Goal: Information Seeking & Learning: Learn about a topic

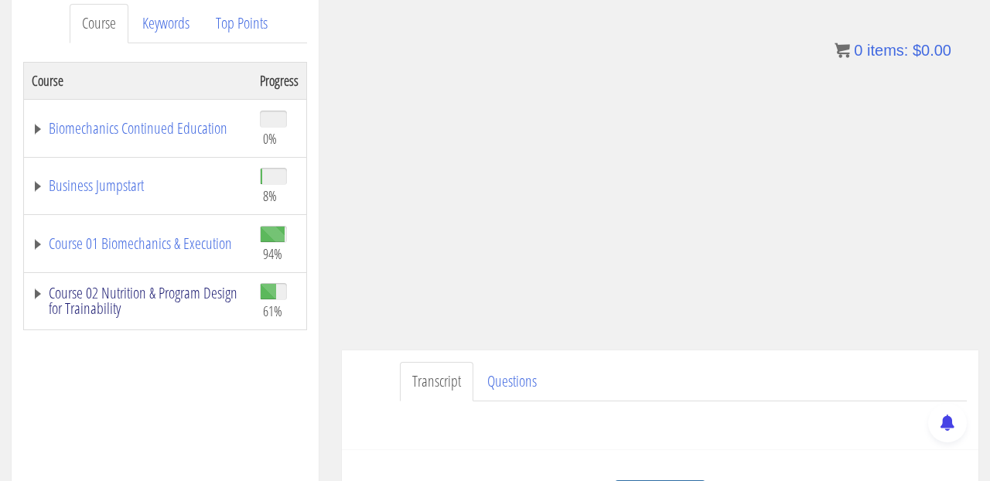
scroll to position [210, 0]
click at [140, 300] on link "Course 02 Nutrition & Program Design for Trainability" at bounding box center [138, 301] width 213 height 31
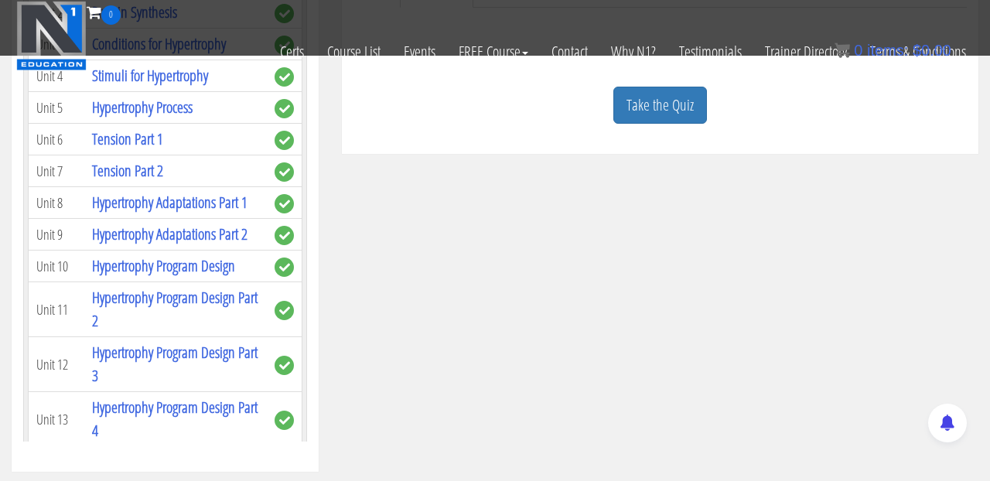
scroll to position [494, 0]
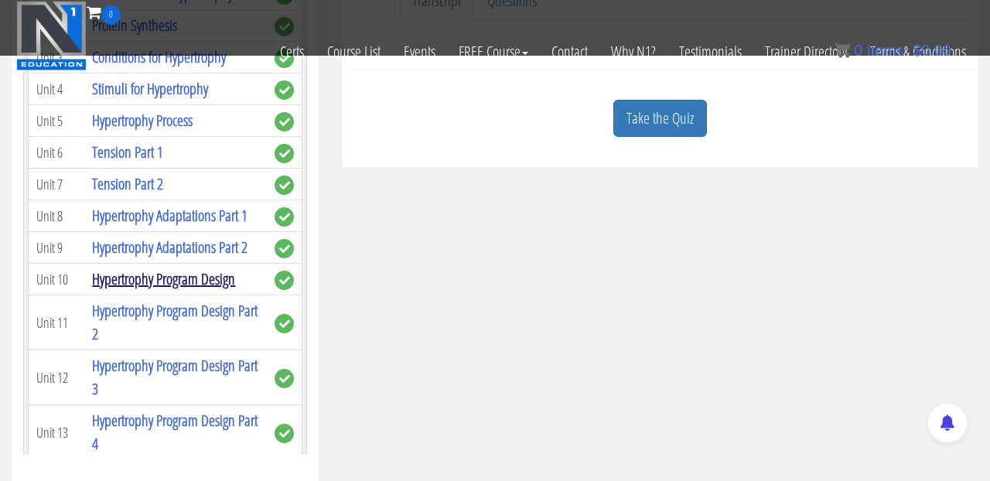
click at [217, 269] on link "Hypertrophy Program Design" at bounding box center [163, 279] width 143 height 21
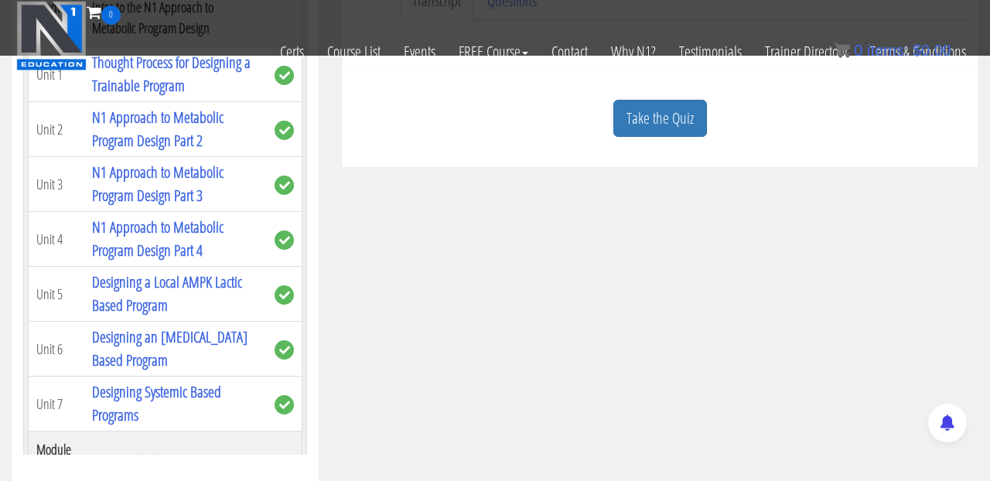
scroll to position [1873, 0]
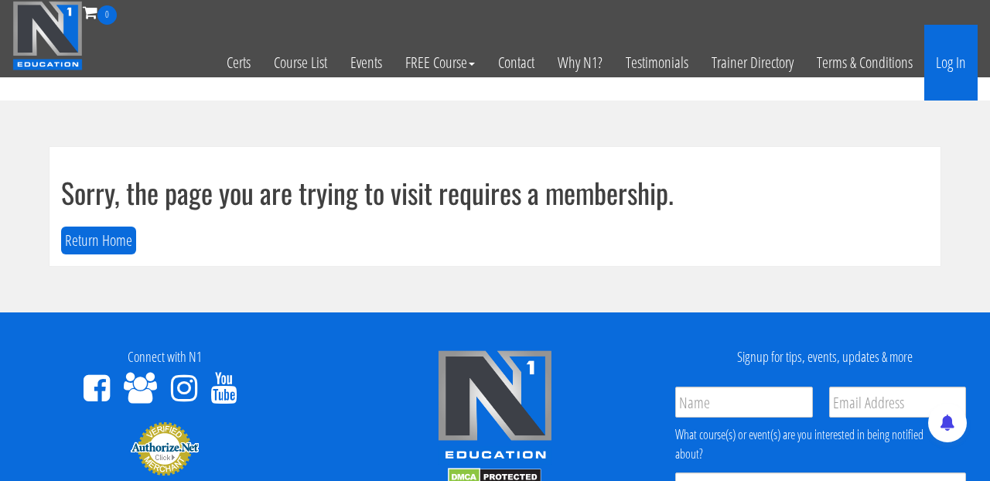
click at [957, 68] on link "Log In" at bounding box center [951, 63] width 53 height 76
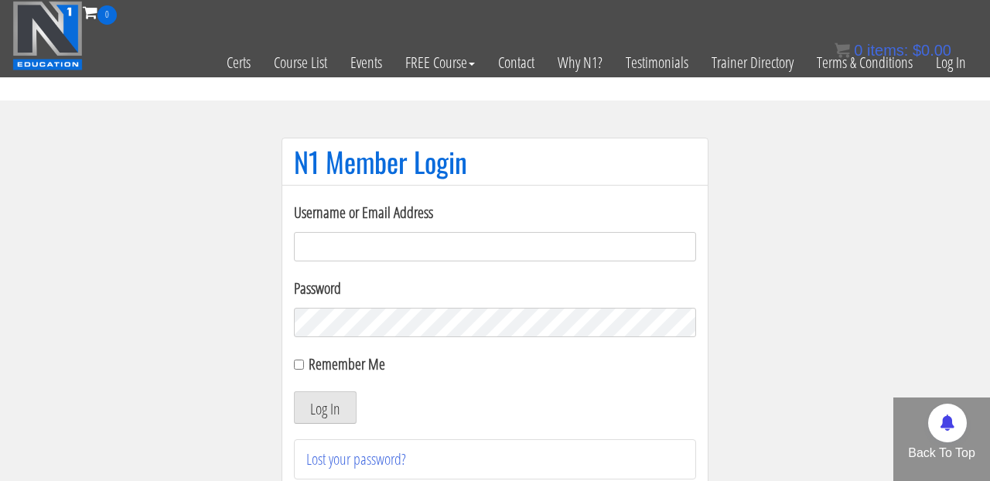
type input "[EMAIL_ADDRESS][DOMAIN_NAME]"
click at [301, 365] on input "Remember Me" at bounding box center [299, 365] width 10 height 10
checkbox input "true"
click at [316, 408] on button "Log In" at bounding box center [325, 408] width 63 height 32
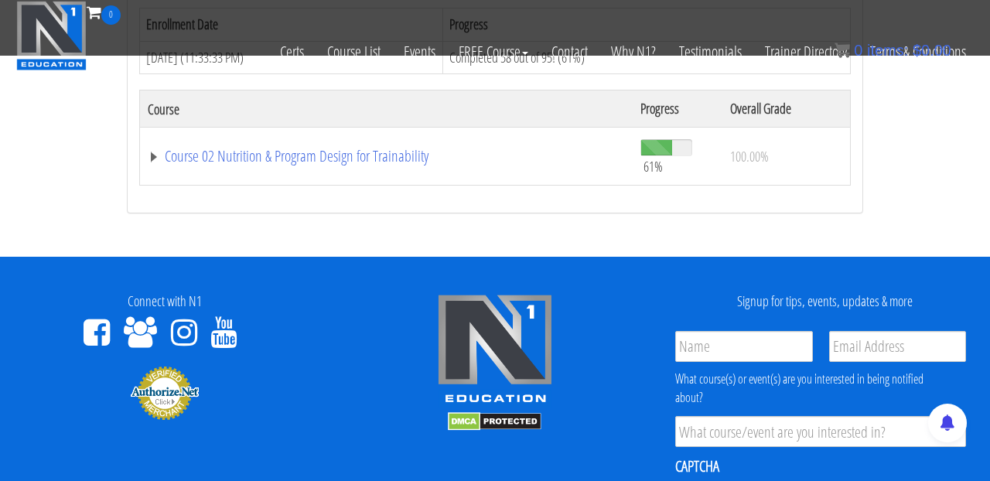
scroll to position [1033, 0]
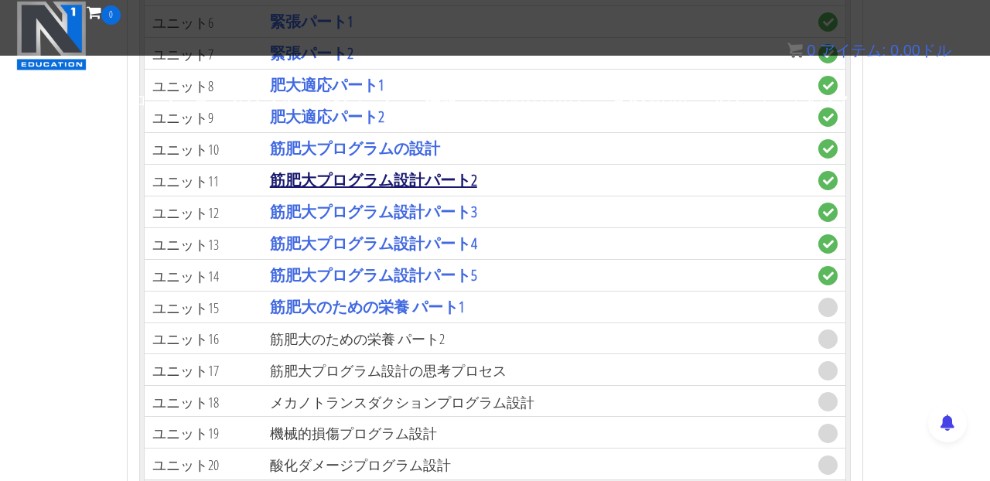
scroll to position [3255, 0]
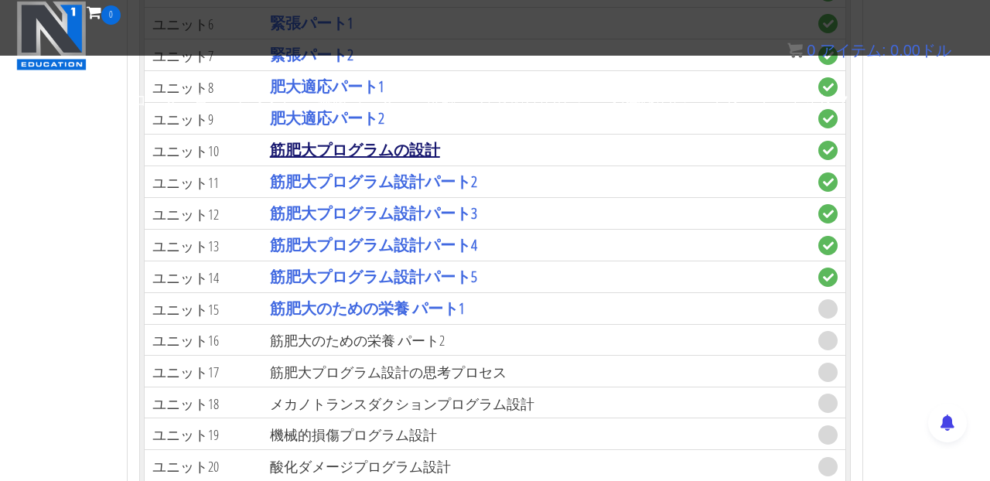
click at [372, 151] on font "筋肥大プログラムの設計" at bounding box center [355, 149] width 170 height 21
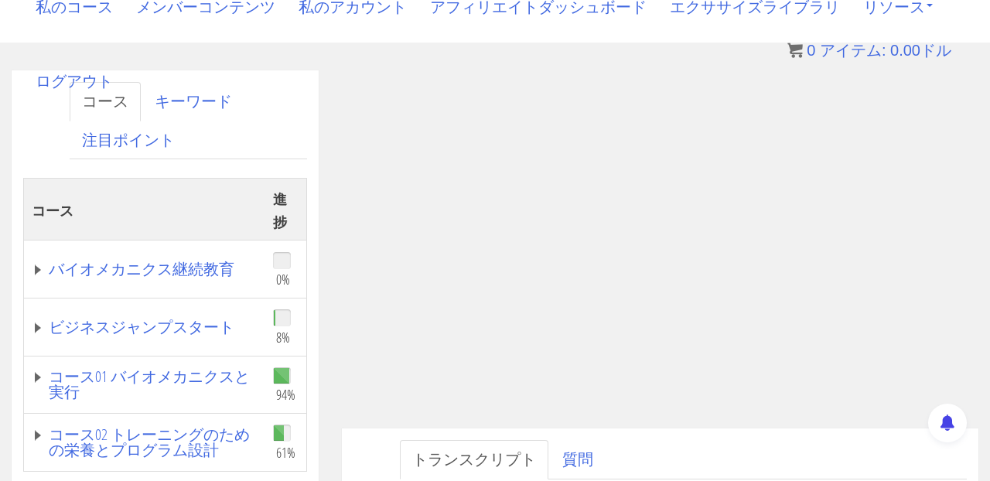
scroll to position [393, 0]
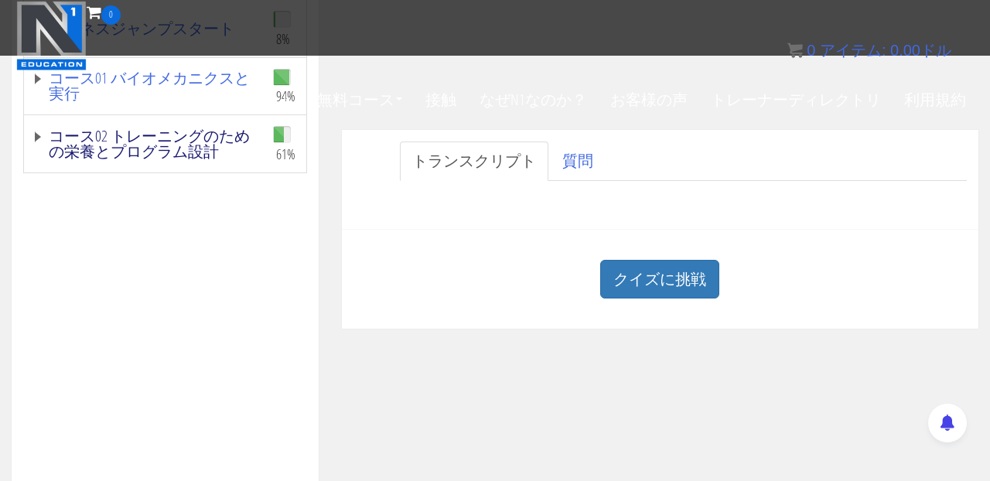
click at [206, 142] on font "コース02 トレーニングのための栄養とプログラム設計" at bounding box center [149, 143] width 201 height 36
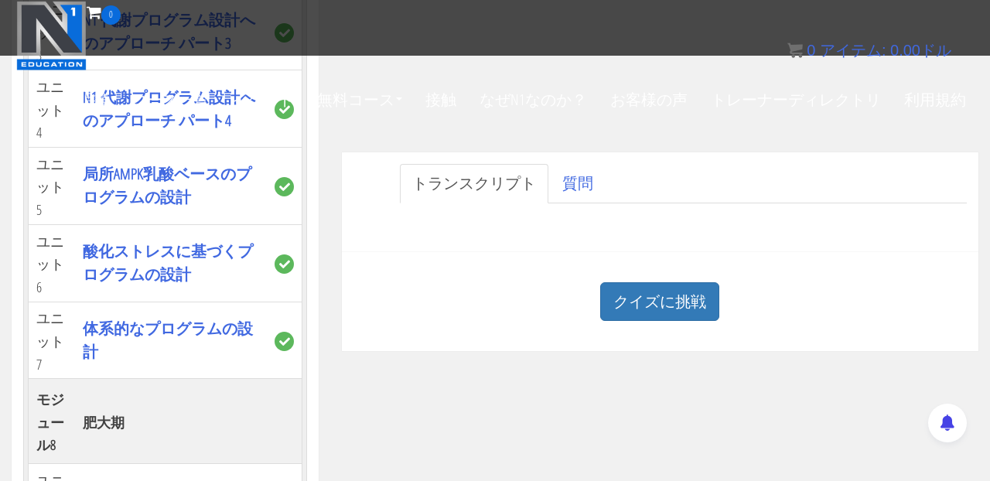
scroll to position [3793, 0]
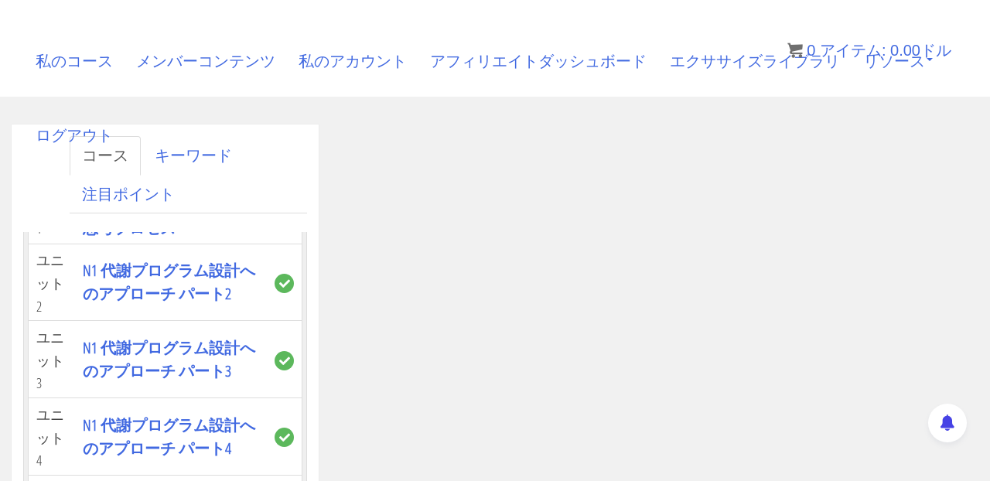
scroll to position [69, 0]
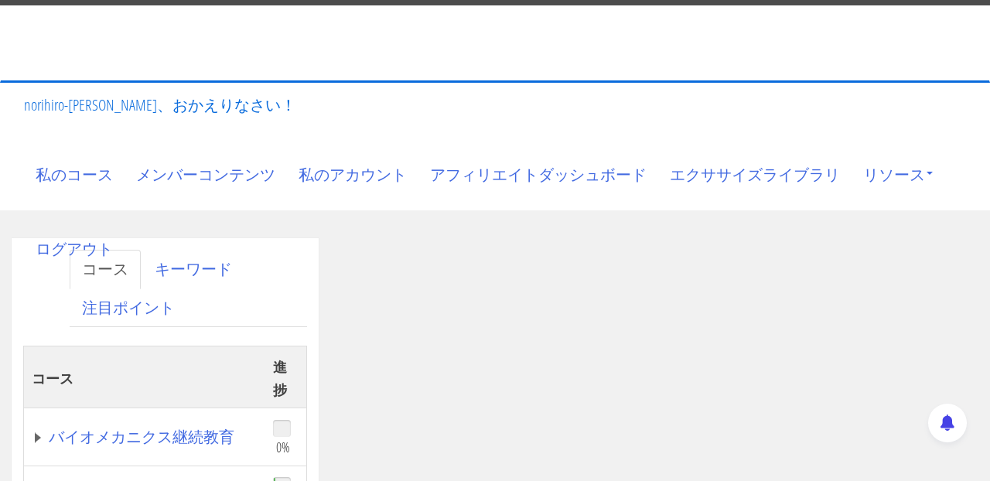
scroll to position [236, 0]
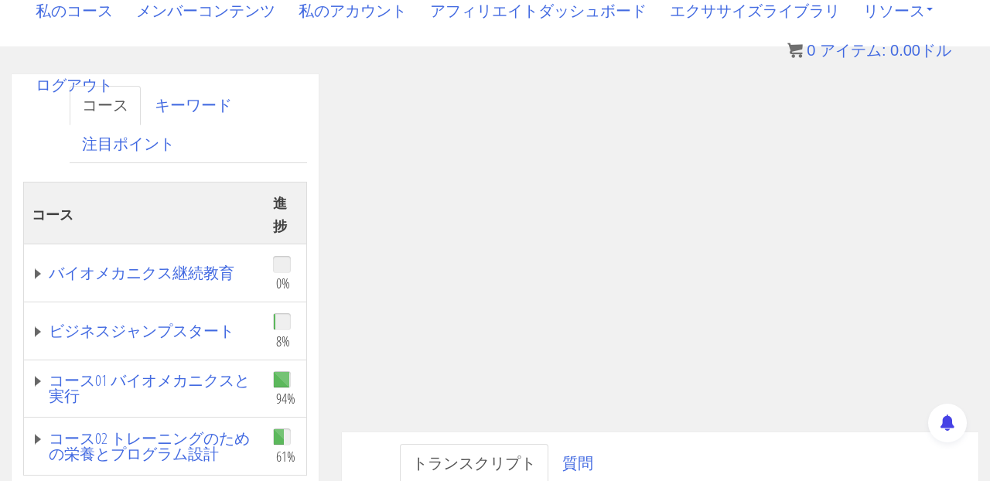
click at [682, 433] on div "トランスクリプト 質問 Have a question on this unit? Please submit it here: Name * First L…" at bounding box center [660, 483] width 637 height 100
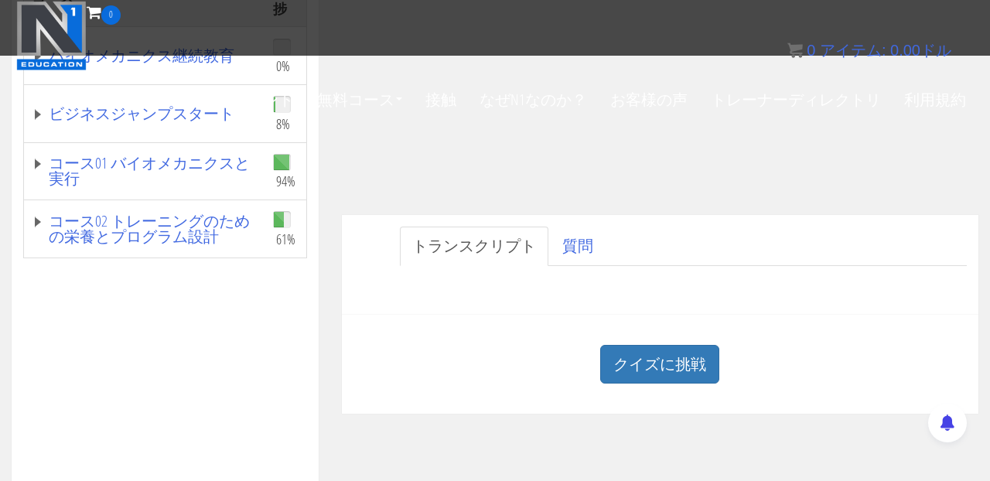
scroll to position [295, 0]
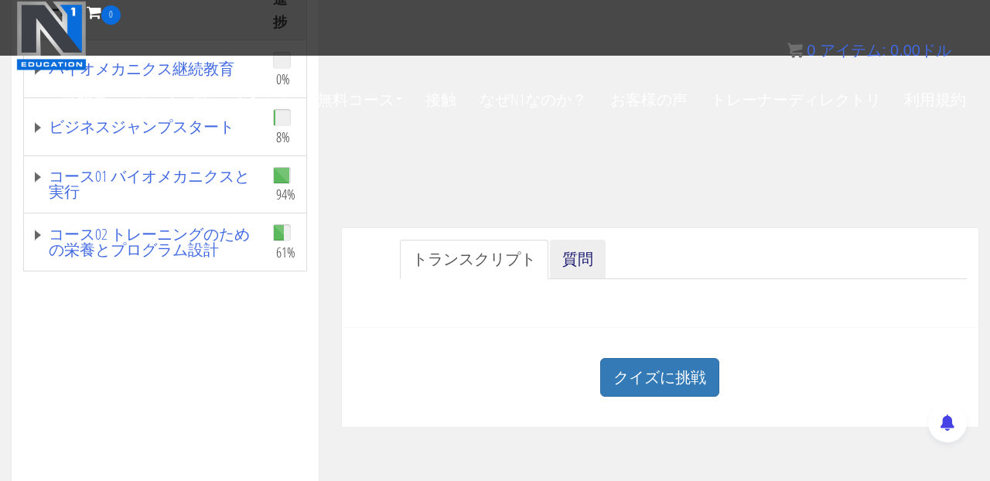
click at [566, 251] on font "質問" at bounding box center [578, 258] width 31 height 21
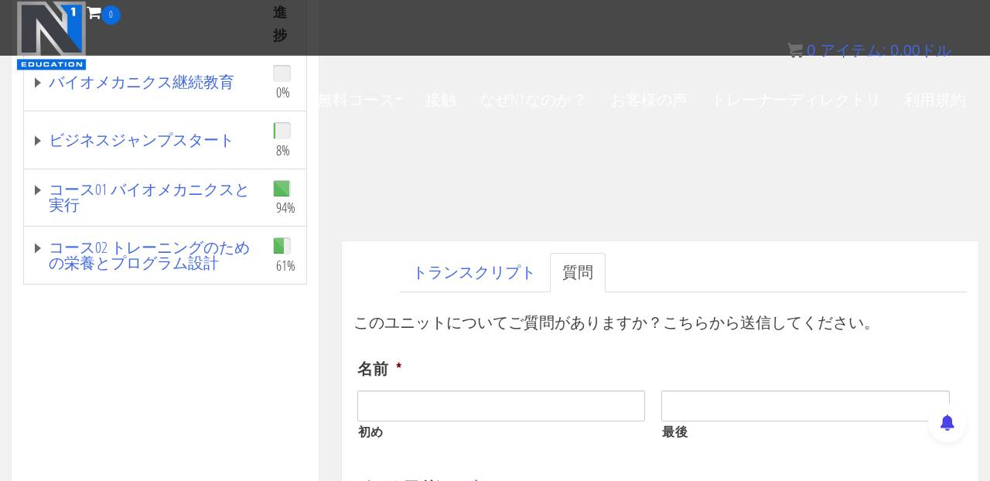
scroll to position [385, 0]
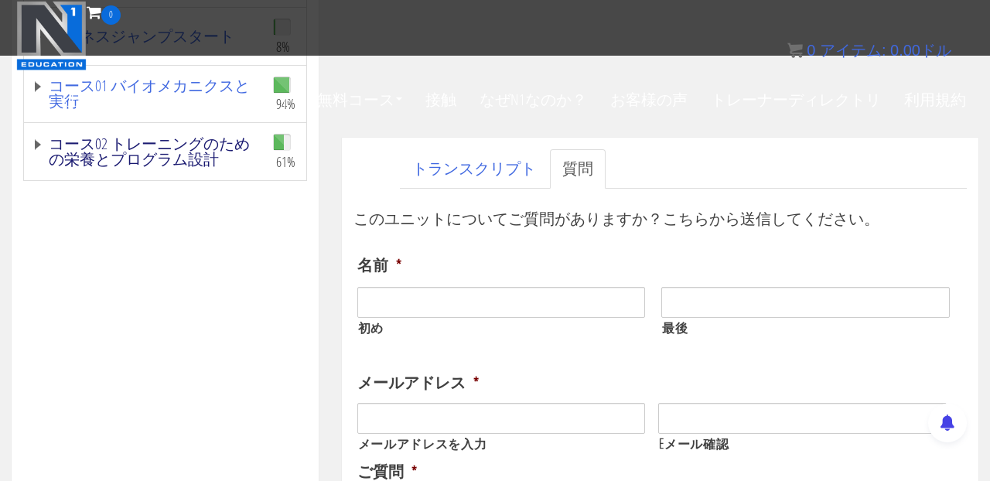
click at [184, 149] on font "コース02 トレーニングのための栄養とプログラム設計" at bounding box center [149, 151] width 201 height 36
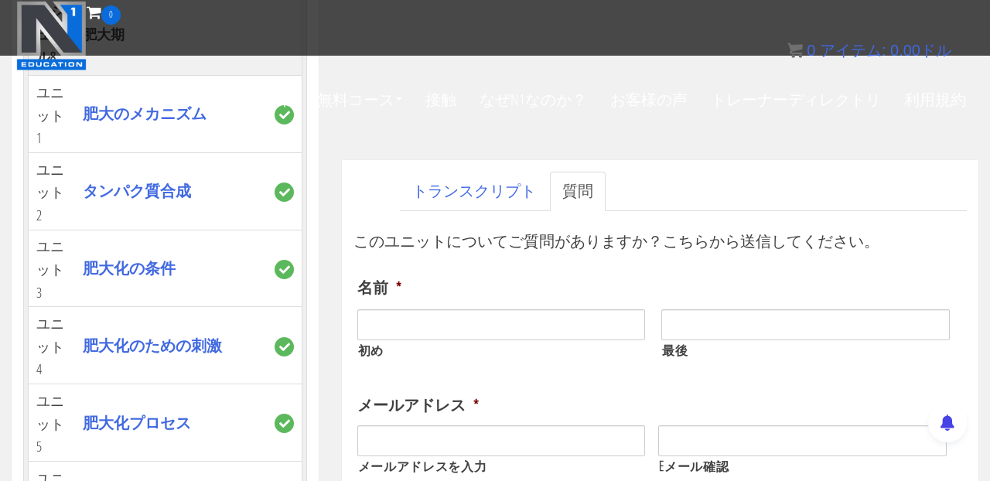
scroll to position [4128, 0]
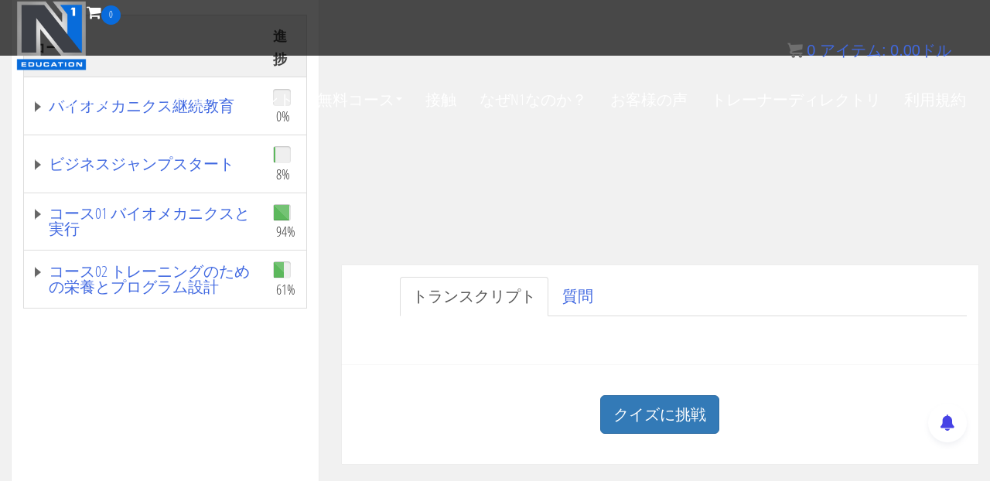
scroll to position [316, 0]
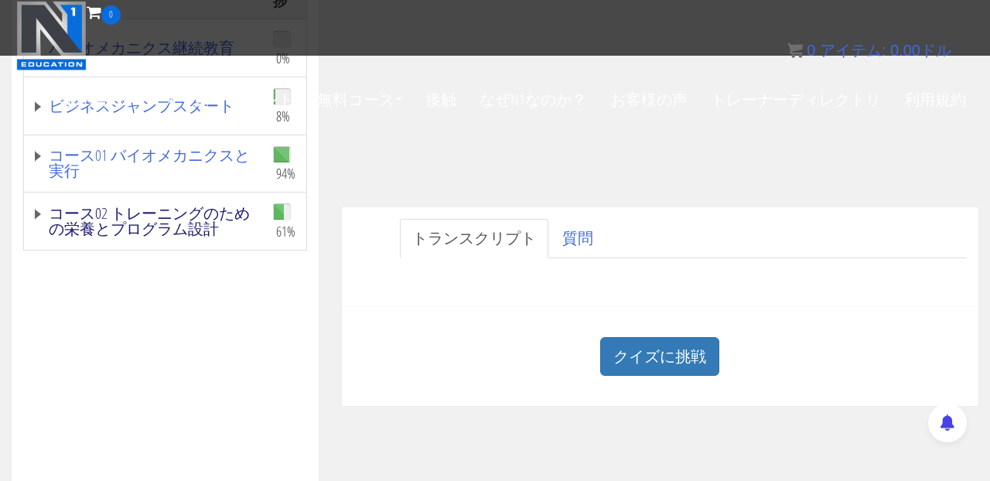
click at [197, 220] on font "コース02 トレーニングのための栄養とプログラム設計" at bounding box center [149, 221] width 201 height 36
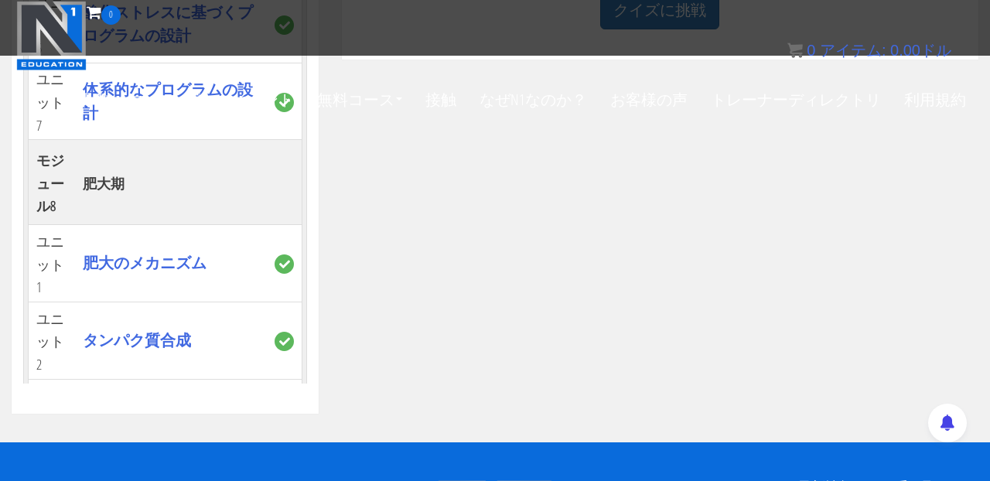
scroll to position [3715, 0]
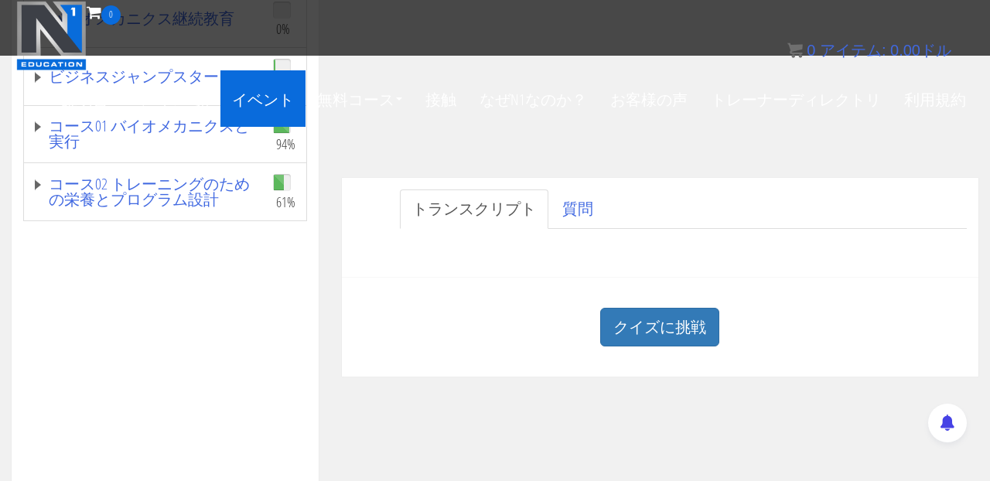
scroll to position [307, 0]
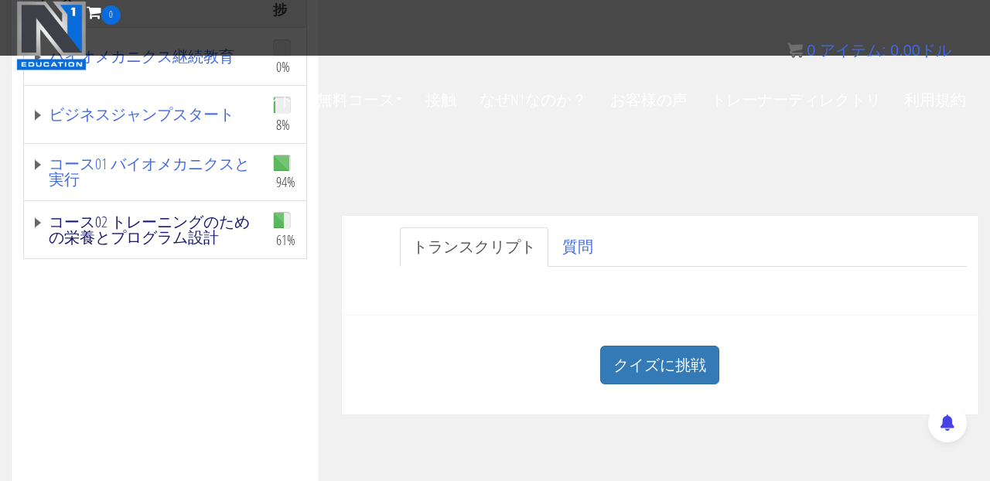
click at [190, 230] on font "コース02 トレーニングのための栄養とプログラム設計" at bounding box center [149, 229] width 201 height 36
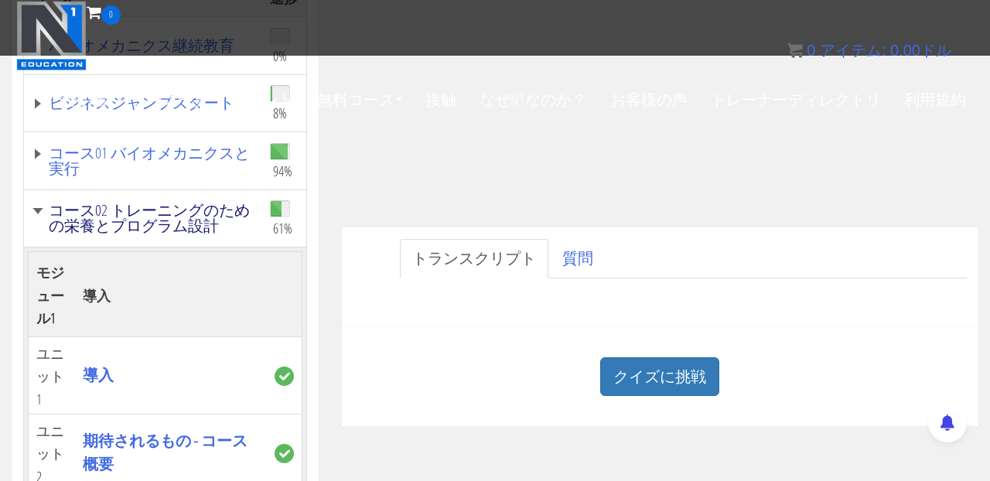
scroll to position [231, 0]
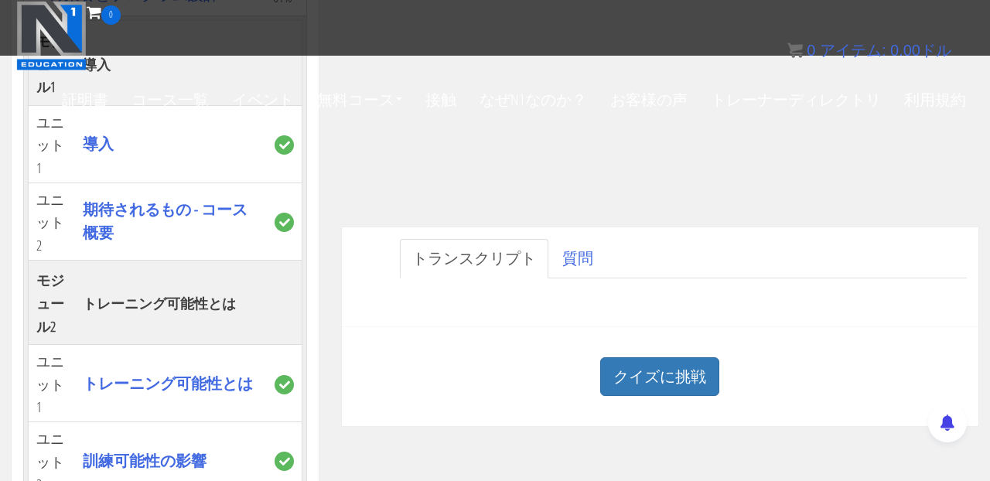
click at [357, 330] on div "クイズに挑戦 クイズ これでこのユニットは完了です。 2問中2問正解 （100.00%） です！このクイズの合格点は （100%）です おめでとうございます。…" at bounding box center [660, 377] width 637 height 100
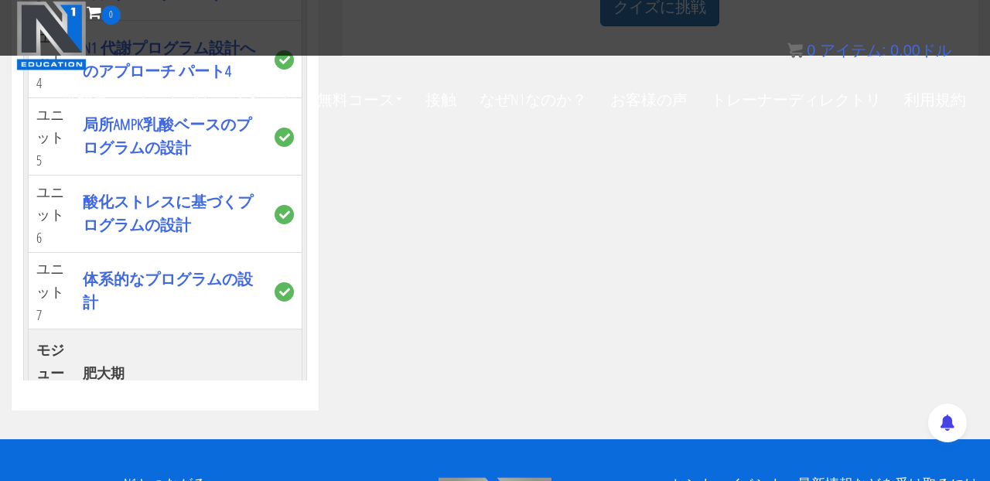
scroll to position [3528, 0]
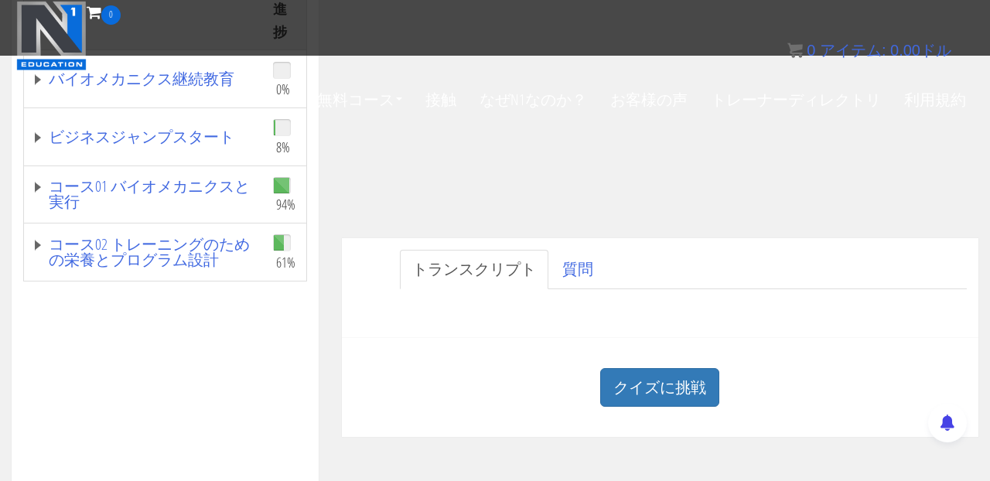
scroll to position [289, 0]
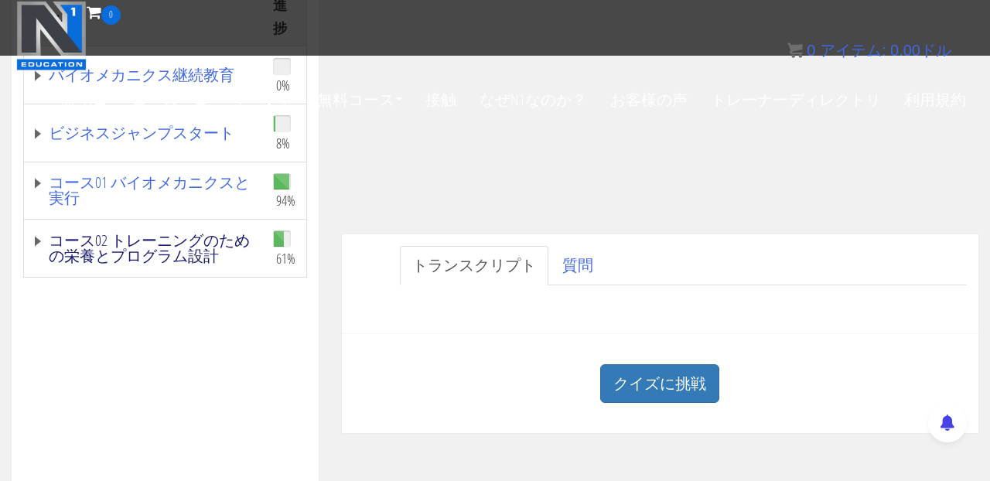
click at [169, 258] on font "コース02 トレーニングのための栄養とプログラム設計" at bounding box center [149, 248] width 201 height 36
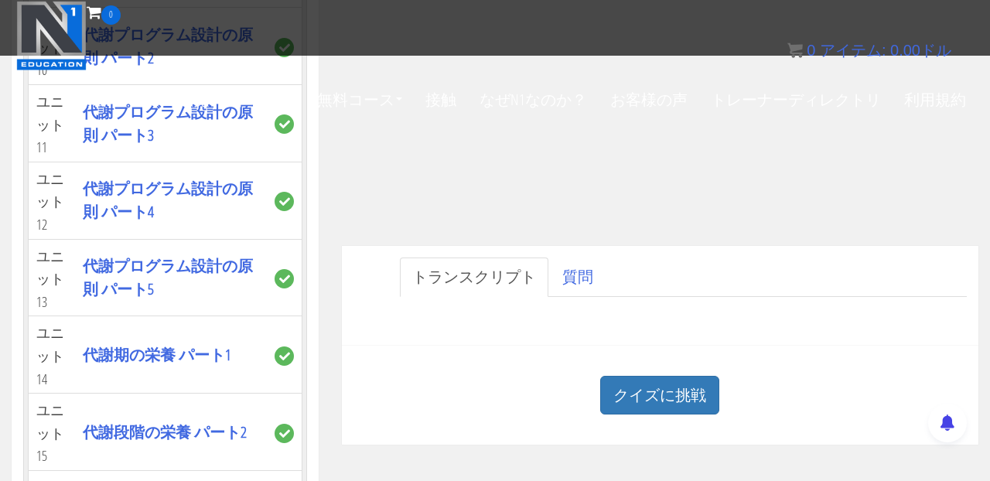
scroll to position [3093, 0]
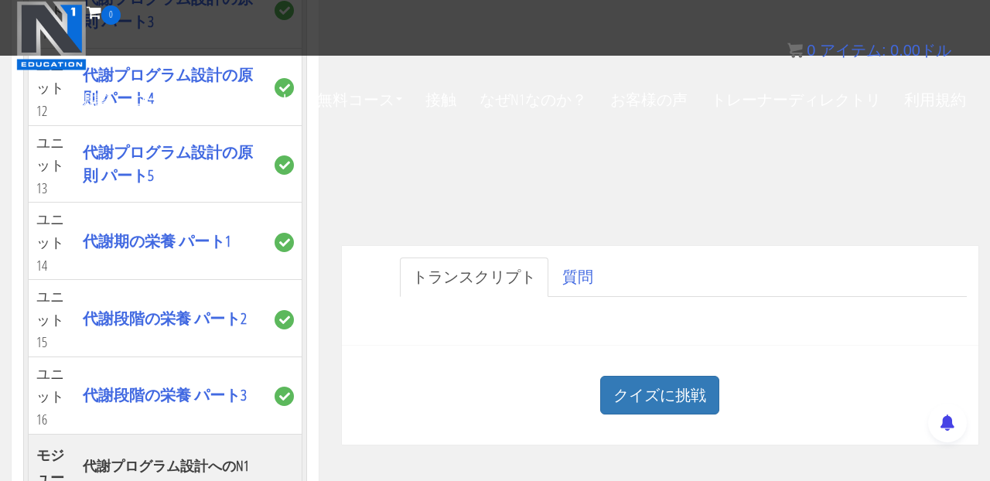
scroll to position [3209, 0]
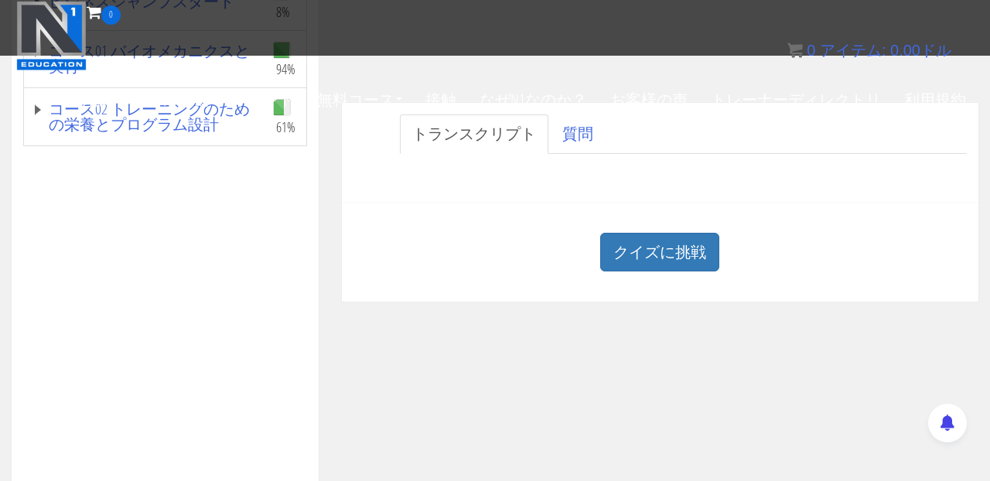
scroll to position [313, 0]
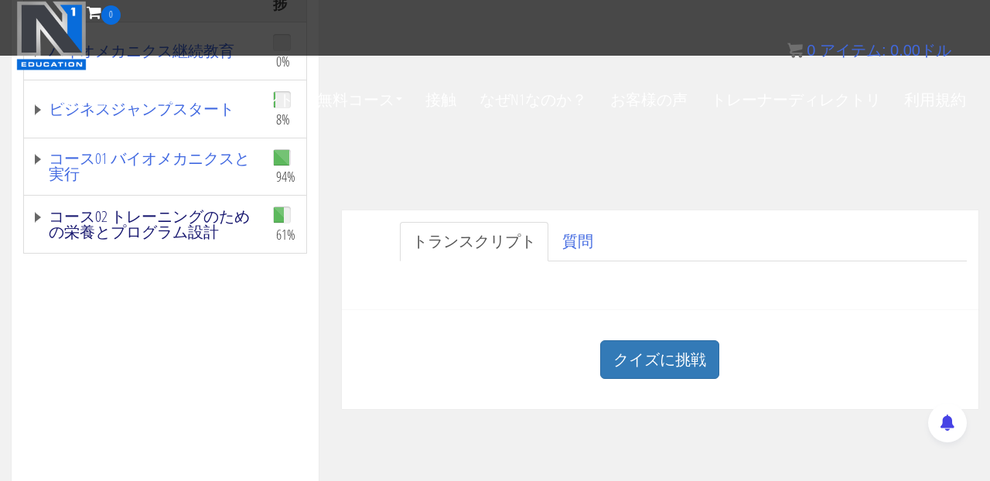
click at [234, 231] on link "コース02 トレーニングのための栄養とプログラム設計" at bounding box center [145, 224] width 226 height 31
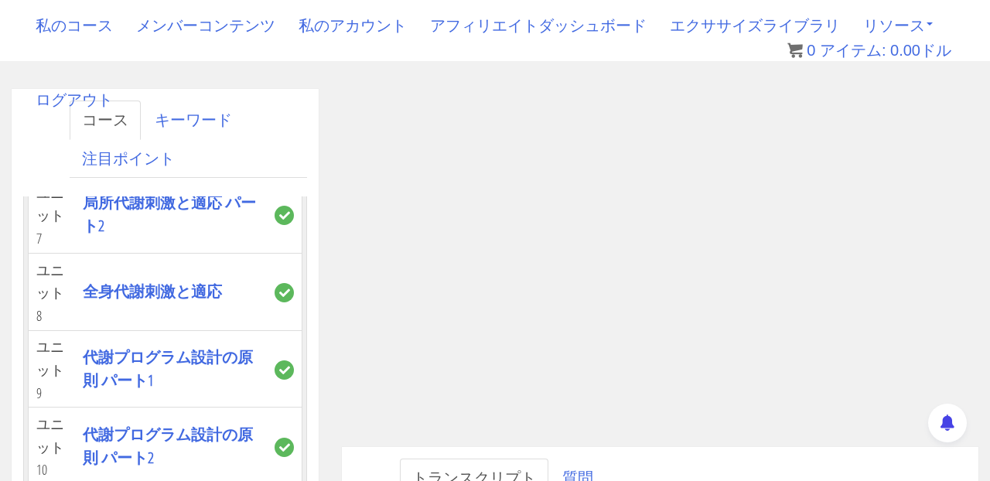
scroll to position [2892, 0]
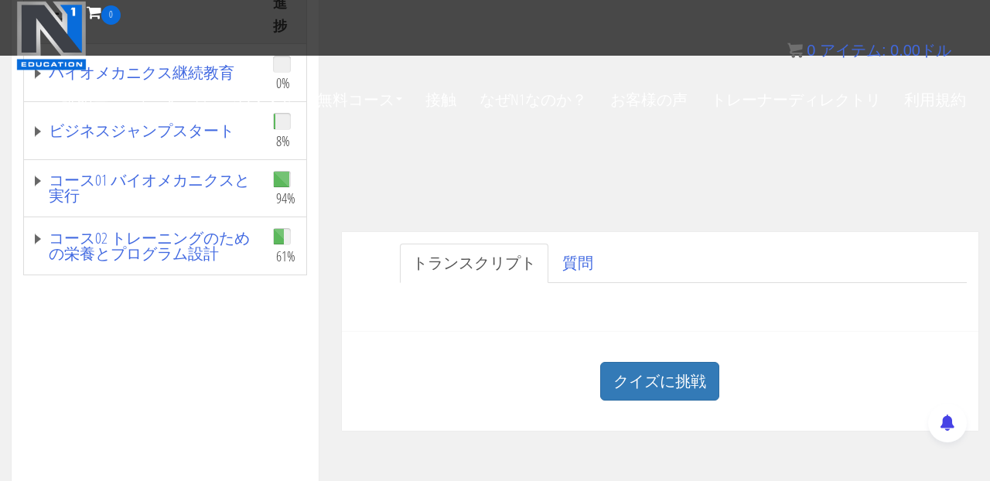
scroll to position [287, 0]
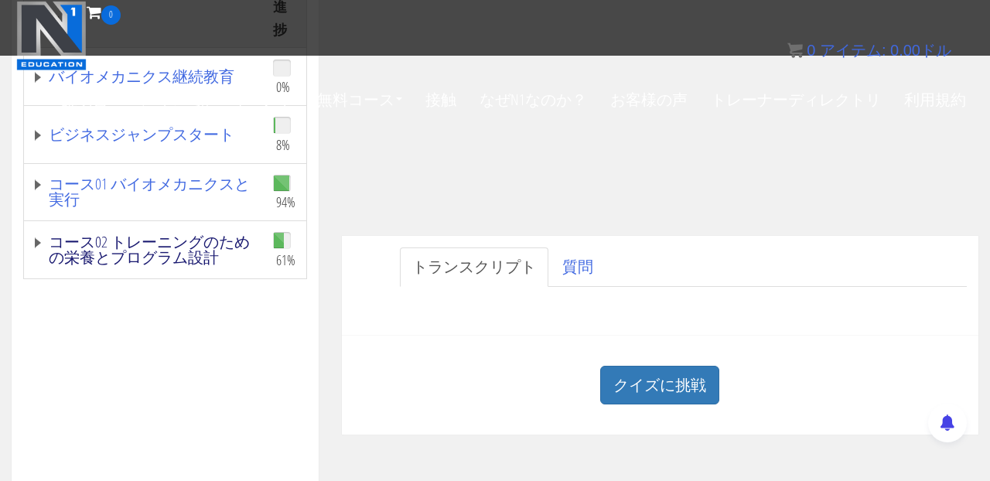
click at [210, 244] on font "コース02 トレーニングのための栄養とプログラム設計" at bounding box center [149, 249] width 201 height 36
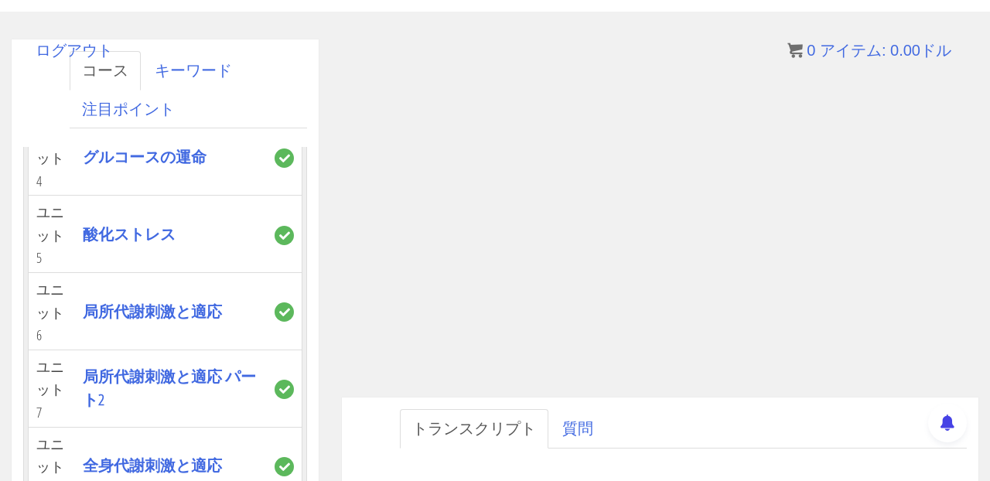
scroll to position [279, 0]
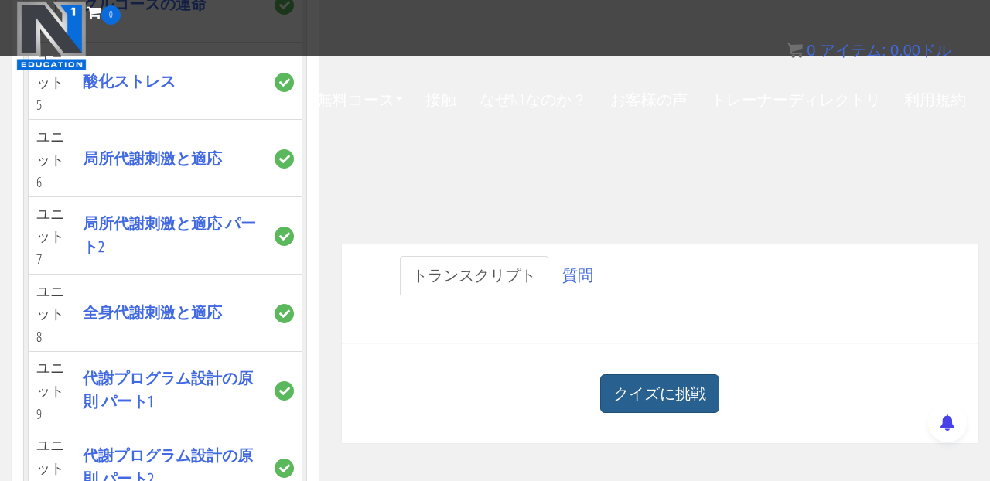
click at [694, 386] on font "クイズに挑戦" at bounding box center [660, 394] width 93 height 21
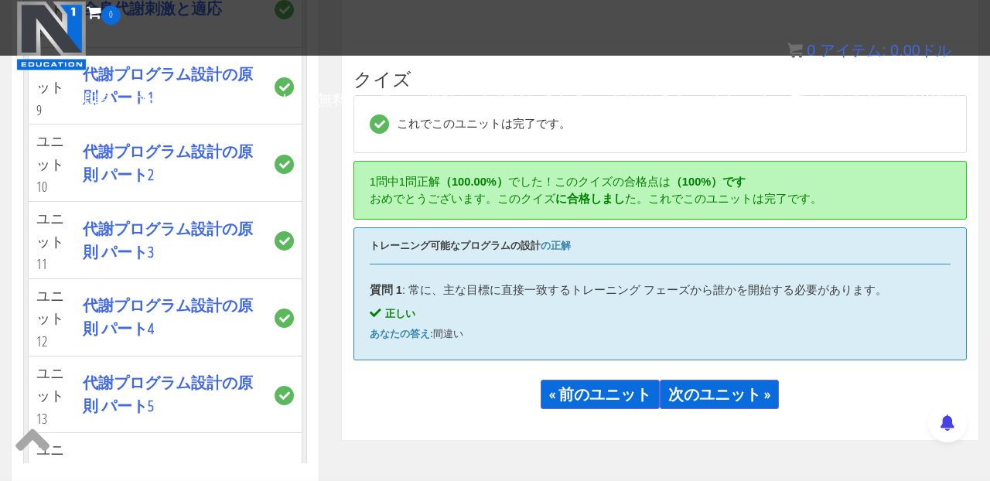
scroll to position [584, 0]
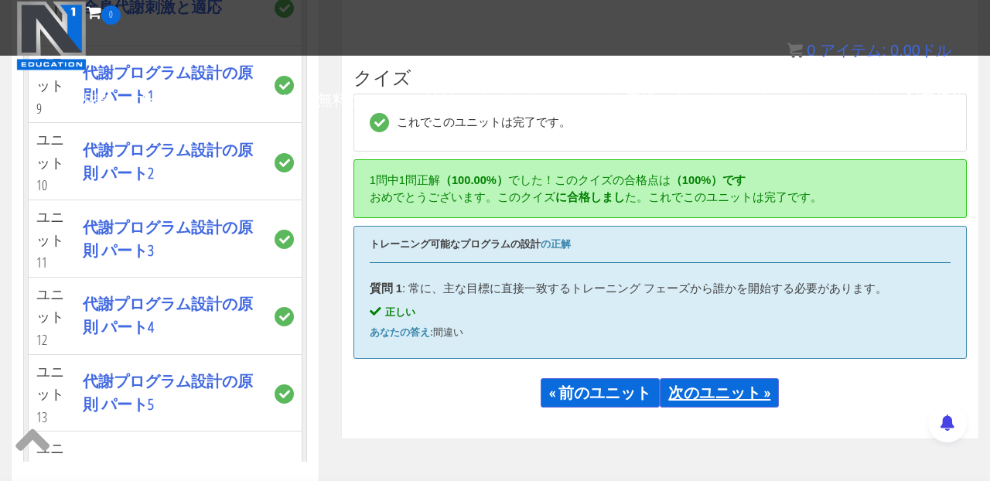
click at [724, 387] on font "次のユニット »" at bounding box center [720, 392] width 102 height 21
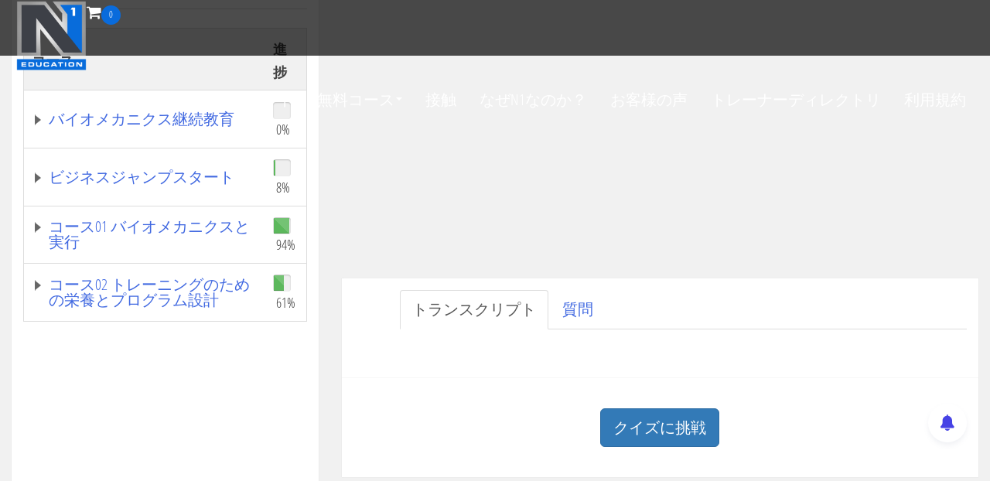
scroll to position [278, 0]
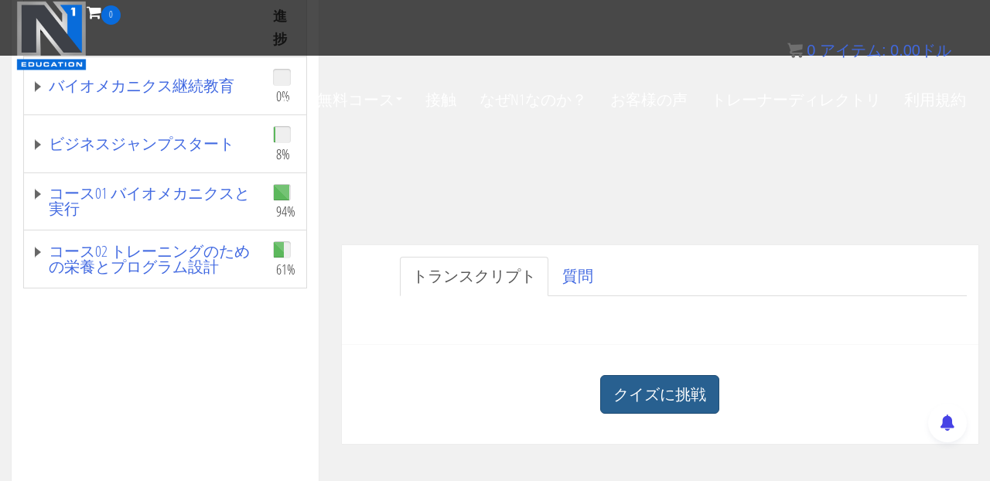
click at [638, 395] on font "クイズに挑戦" at bounding box center [660, 395] width 93 height 21
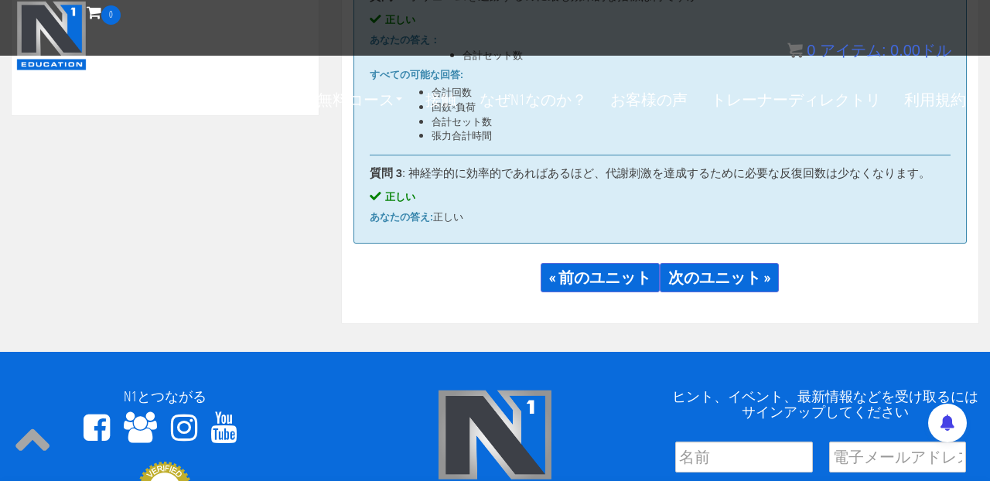
scroll to position [1037, 0]
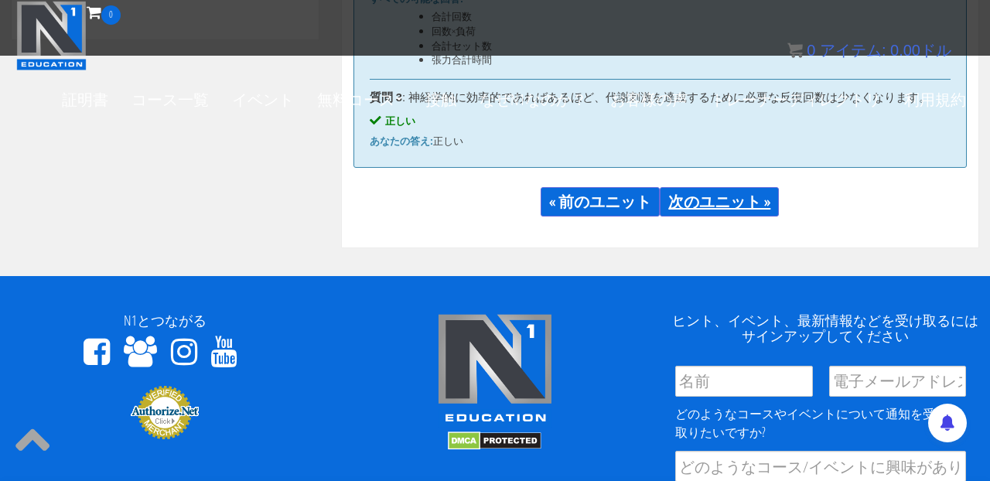
click at [714, 208] on font "次のユニット »" at bounding box center [720, 201] width 102 height 21
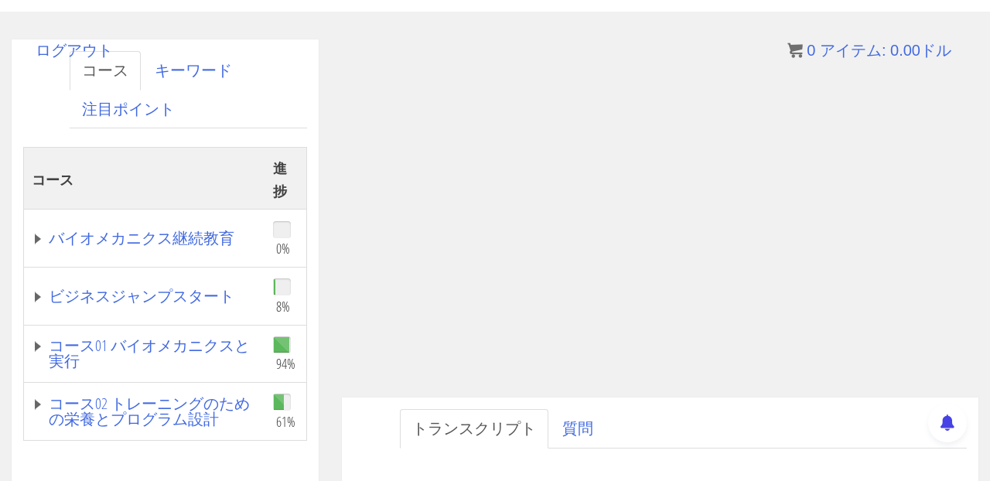
scroll to position [246, 0]
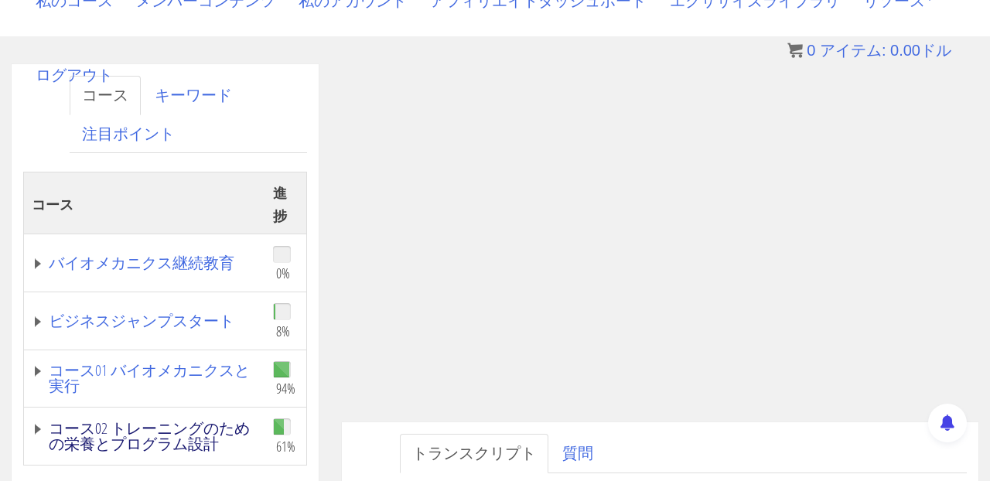
click at [169, 436] on font "コース02 トレーニングのための栄養とプログラム設計" at bounding box center [149, 436] width 201 height 36
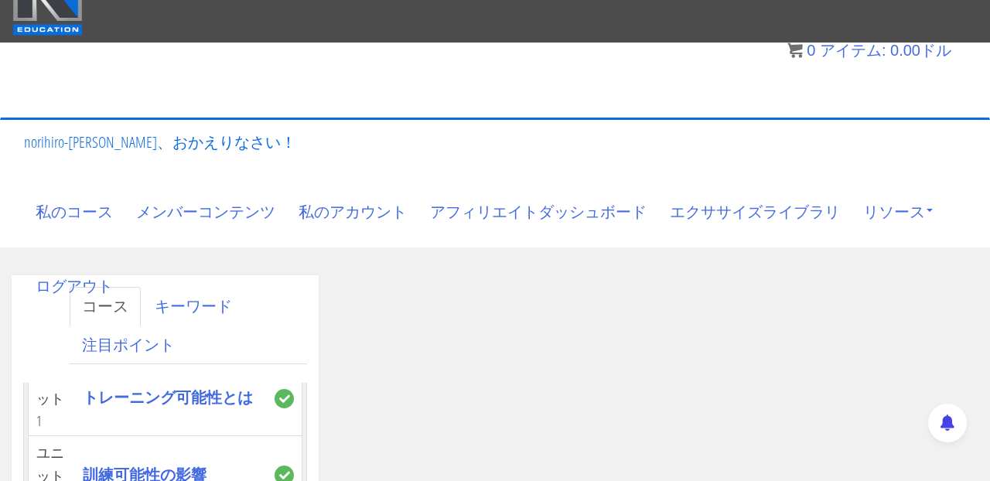
scroll to position [40, 0]
